Goal: Task Accomplishment & Management: Manage account settings

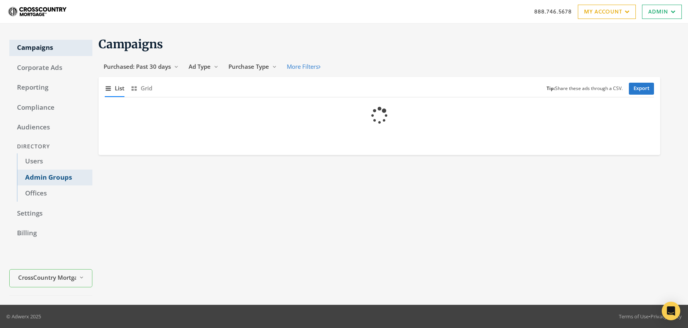
click at [39, 178] on link "Admin Groups" at bounding box center [54, 178] width 75 height 16
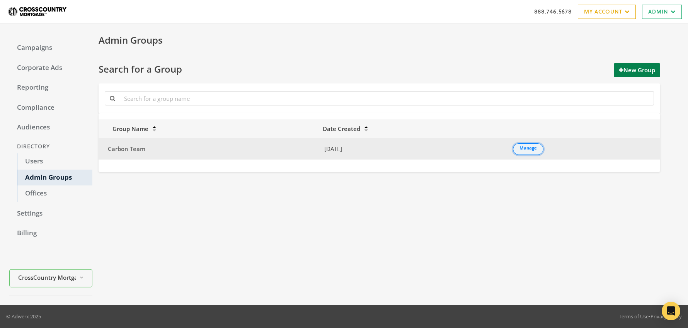
click at [526, 148] on link "Manage" at bounding box center [528, 149] width 31 height 12
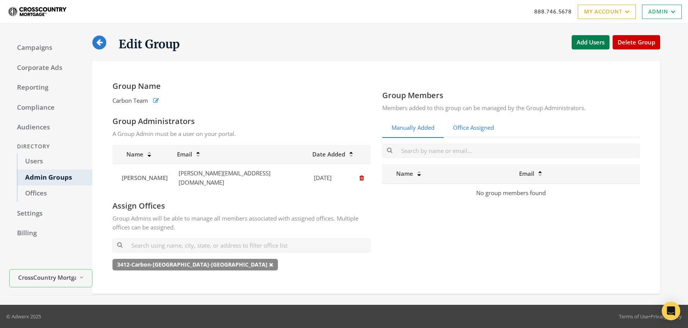
click at [480, 132] on link "Office Assigned" at bounding box center [474, 128] width 60 height 19
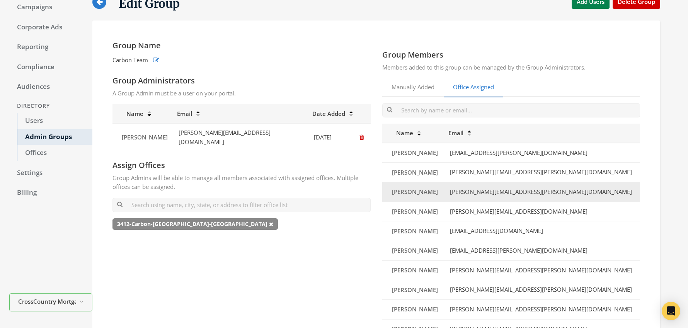
scroll to position [40, 0]
